Goal: Information Seeking & Learning: Learn about a topic

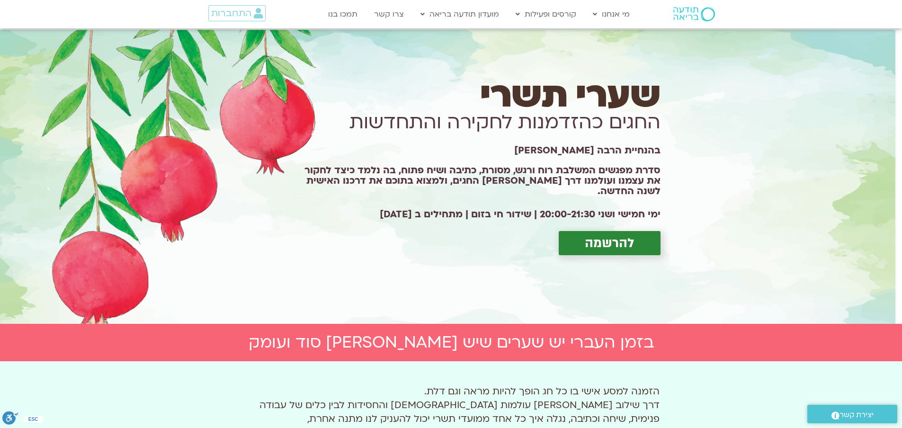
drag, startPoint x: 660, startPoint y: 92, endPoint x: 364, endPoint y: 207, distance: 317.3
click at [364, 207] on div "שערי תשרי החגים כהזדמנות לחקירה והתחדשות בהנחיית הרבה מירה רגב סדרת מפגשים המשל…" at bounding box center [475, 176] width 381 height 175
copy div "שערי תשרי החגים כהזדמנות לחקירה והתחדשות בהנחיית הרבה מירה רגב סדרת מפגשים המשל…"
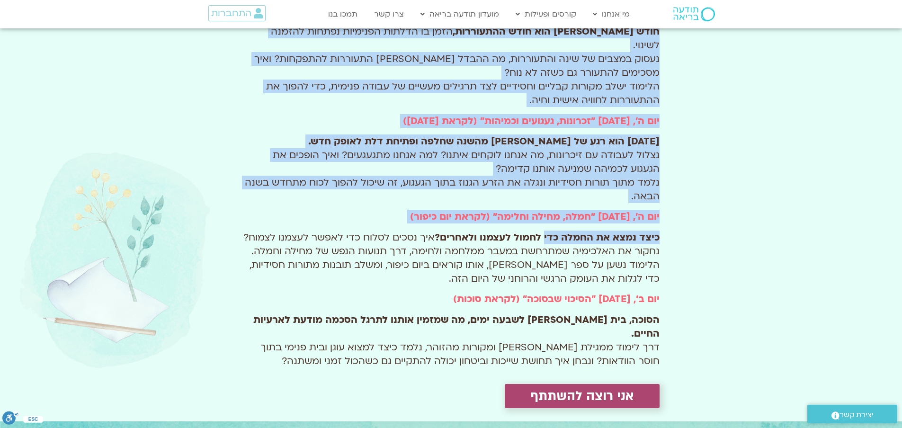
scroll to position [616, 0]
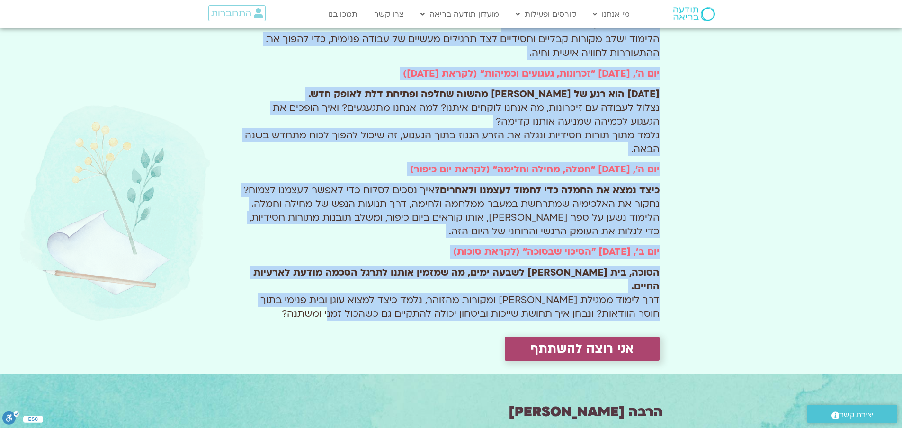
drag, startPoint x: 604, startPoint y: 153, endPoint x: 344, endPoint y: 288, distance: 293.2
copy div "בזמן העברי יש שערים שיש בהם סוד ועומק הזמנה למסע אישי בו כל חג הופך להיות מראה …"
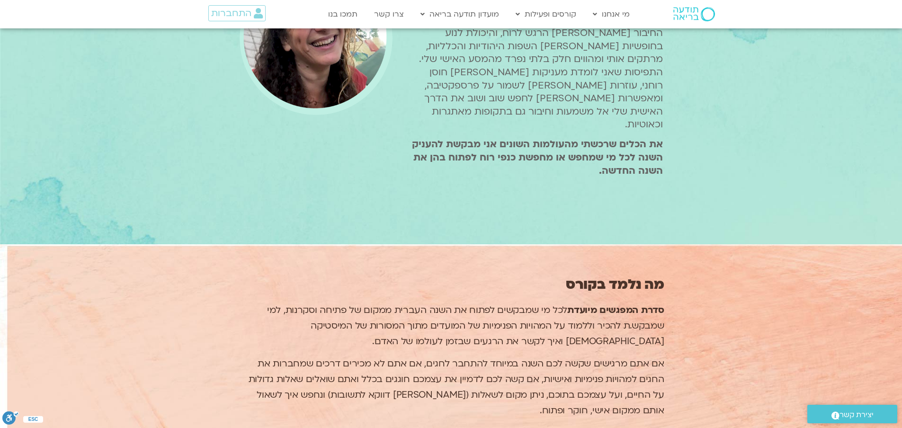
scroll to position [1184, 0]
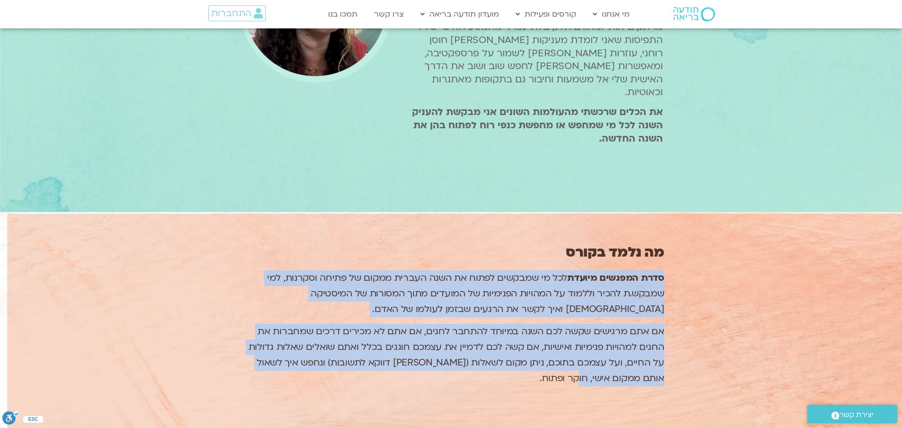
drag, startPoint x: 662, startPoint y: 225, endPoint x: 587, endPoint y: 322, distance: 123.0
click at [587, 322] on div "סדרת המפגשים מיועדת לכל מי שמבקשים לפתוח את השנה העברית ממקום של פתיחה וסקרנות,…" at bounding box center [451, 328] width 426 height 116
copy div "סדרת המפגשים מיועדת לכל מי שמבקשים לפתוח את השנה העברית ממקום של פתיחה וסקרנות,…"
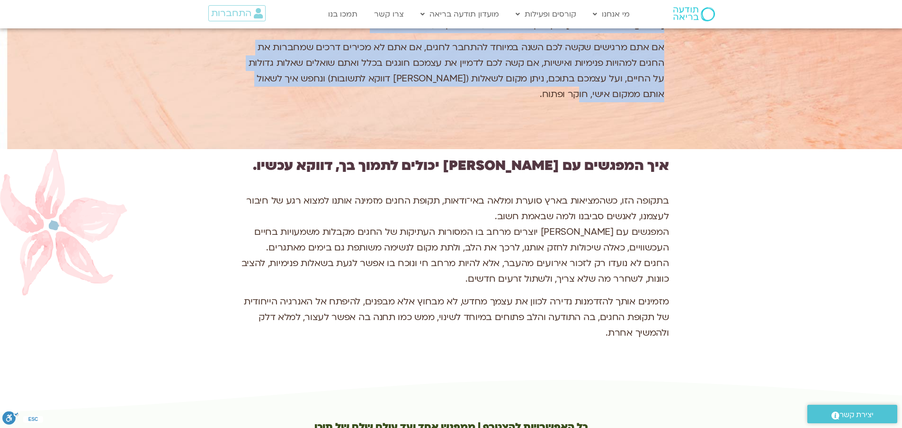
scroll to position [1516, 0]
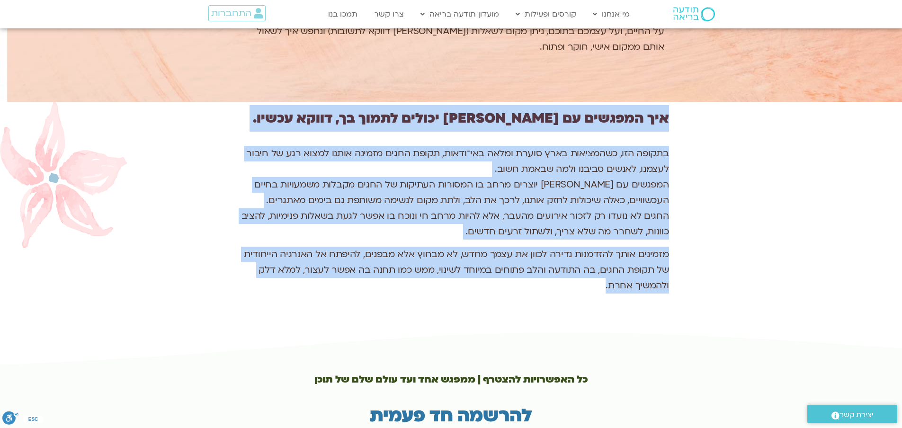
drag, startPoint x: 668, startPoint y: 64, endPoint x: 597, endPoint y: 237, distance: 187.1
click at [597, 237] on div "איך המפגשים עם מירה יכולים לתמוך בך, דווקא עכשיו. בתקופה הזו, כשהמציאות בארץ סו…" at bounding box center [452, 216] width 436 height 229
copy div "איך המפגשים עם מירה יכולים לתמוך בך, דווקא עכשיו. בתקופה הזו, כשהמציאות בארץ סו…"
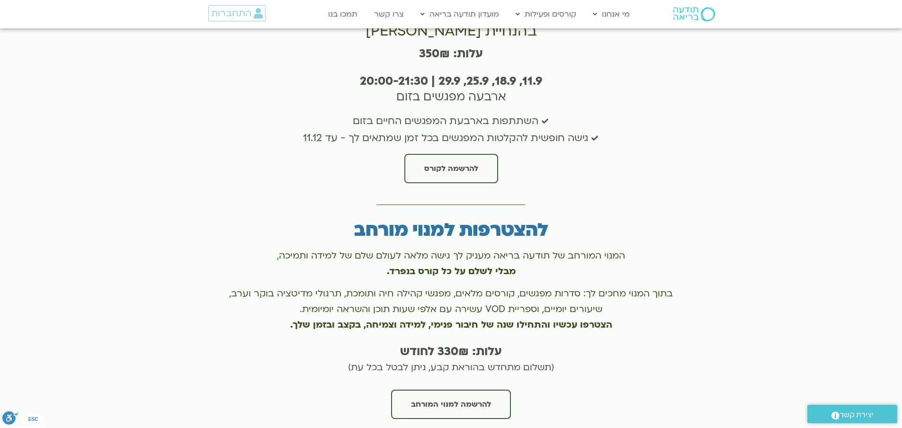
scroll to position [1942, 0]
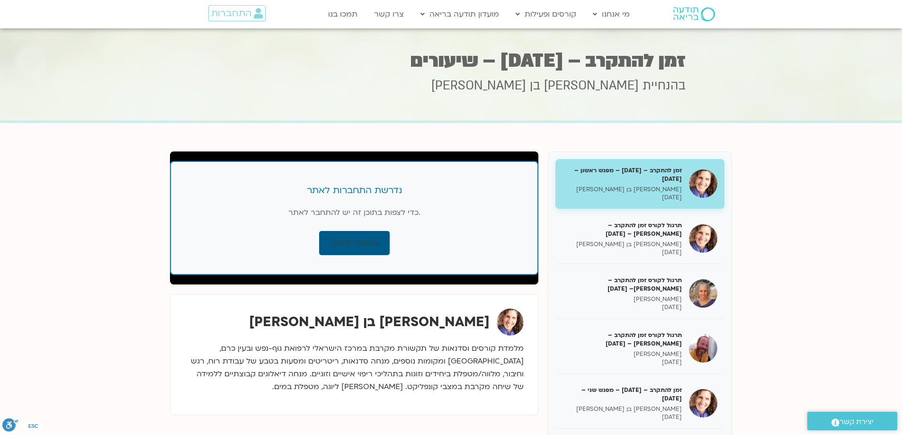
click at [358, 241] on link "התחבר לאתר" at bounding box center [354, 243] width 71 height 24
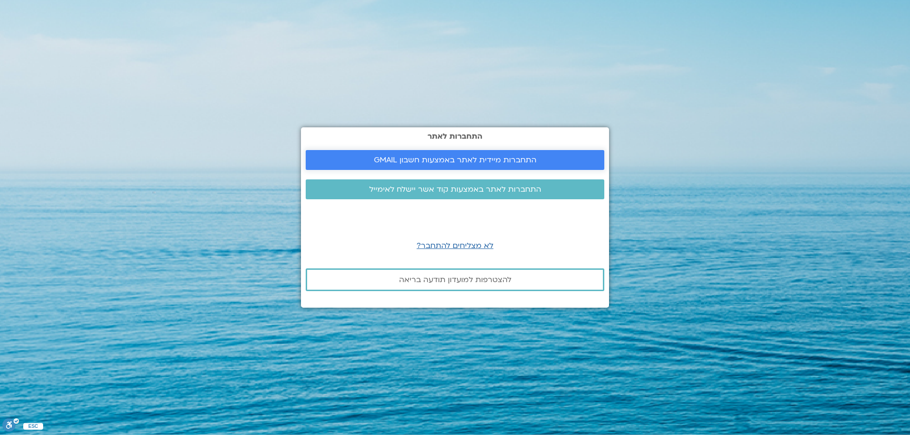
click at [435, 158] on span "התחברות מיידית לאתר באמצעות חשבון GMAIL" at bounding box center [455, 160] width 162 height 9
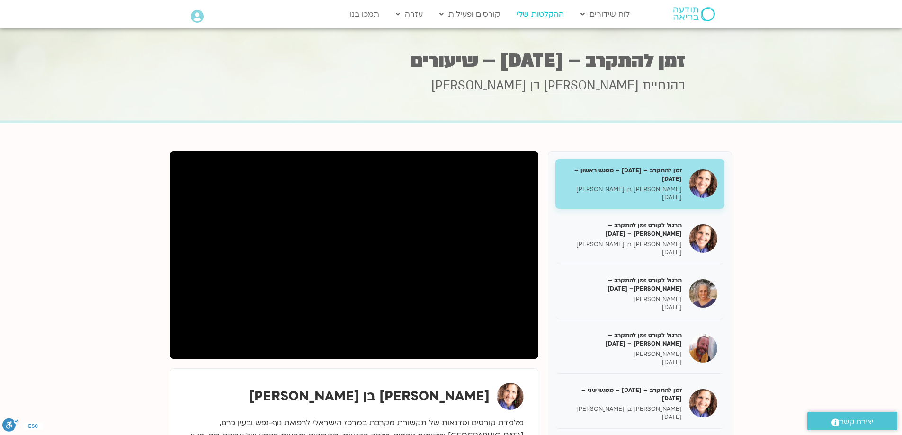
click at [538, 15] on link "ההקלטות שלי" at bounding box center [540, 14] width 57 height 18
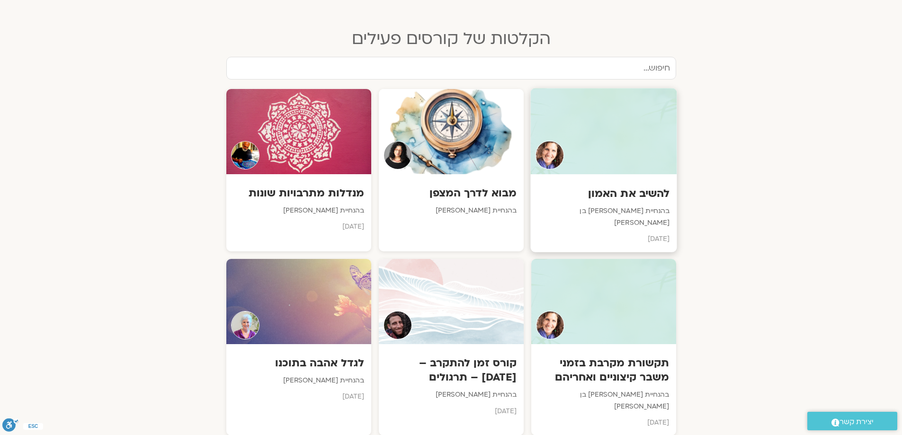
scroll to position [474, 0]
click at [482, 164] on div at bounding box center [451, 131] width 146 height 86
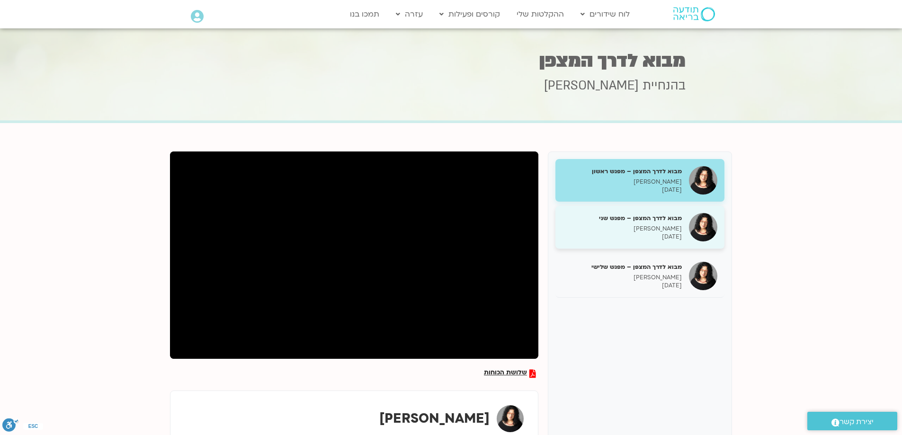
click at [613, 225] on p "[PERSON_NAME]" at bounding box center [622, 229] width 119 height 8
